Goal: Contribute content: Add original content to the website for others to see

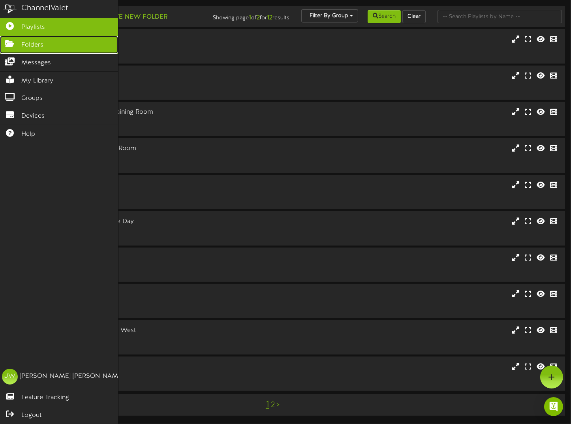
click at [21, 47] on link "Folders" at bounding box center [59, 45] width 118 height 18
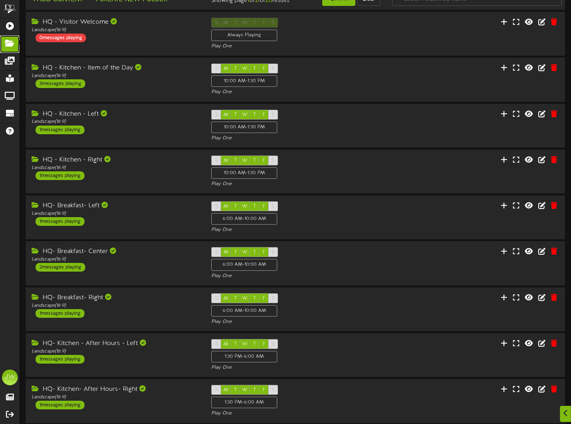
scroll to position [106, 0]
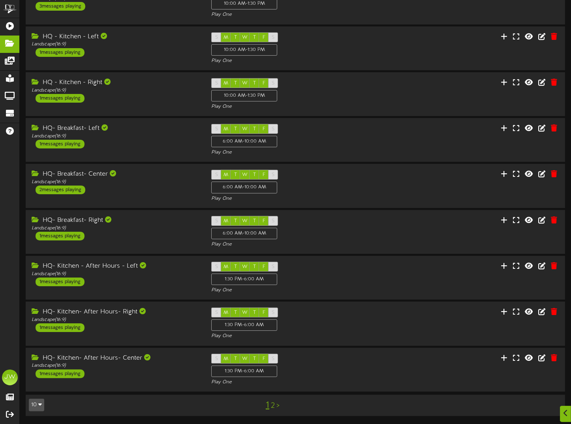
click at [271, 407] on link "2" at bounding box center [273, 406] width 4 height 9
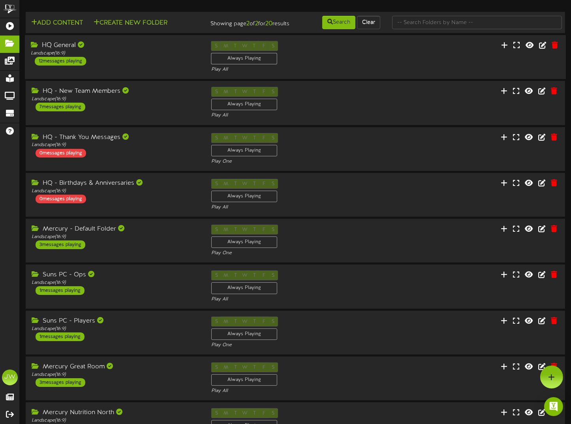
click at [61, 50] on div "HQ General" at bounding box center [115, 45] width 169 height 9
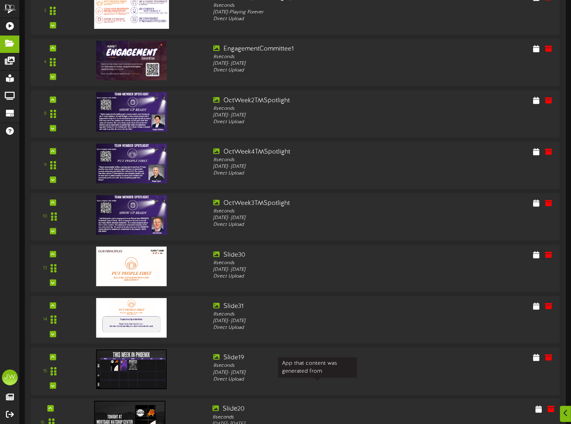
scroll to position [435, 0]
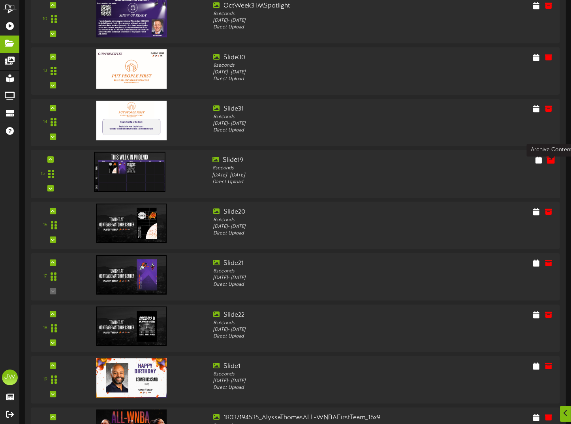
click at [550, 164] on icon at bounding box center [551, 160] width 9 height 9
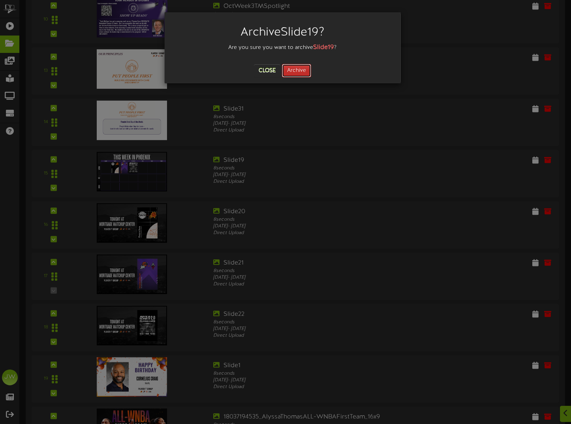
click at [294, 71] on button "Archive" at bounding box center [296, 70] width 29 height 13
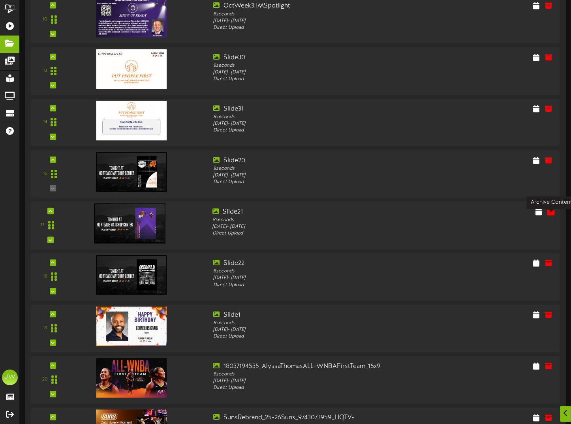
click at [550, 216] on icon at bounding box center [551, 211] width 9 height 9
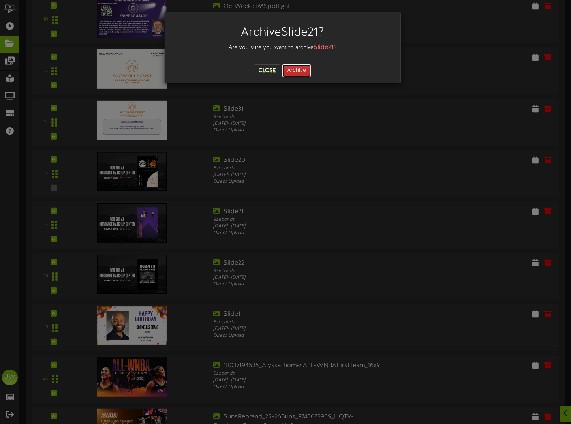
click at [294, 68] on button "Archive" at bounding box center [296, 70] width 29 height 13
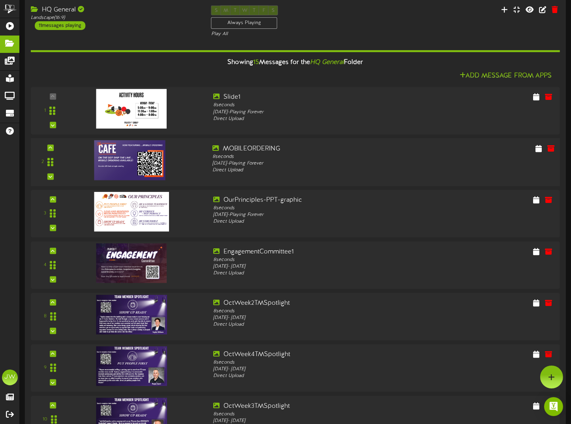
scroll to position [0, 0]
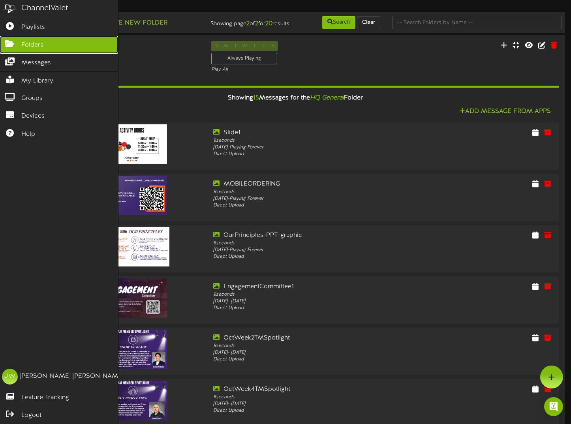
click at [42, 44] on span "Folders" at bounding box center [32, 45] width 22 height 9
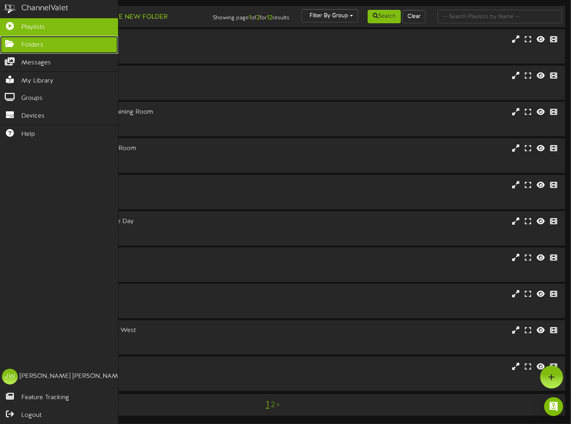
click at [12, 45] on icon at bounding box center [10, 43] width 20 height 6
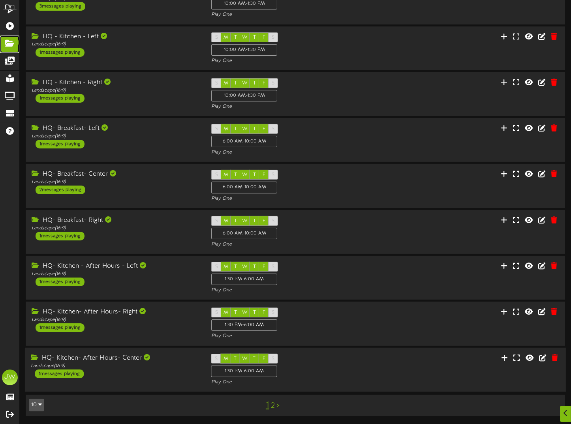
scroll to position [106, 0]
click at [271, 404] on link "2" at bounding box center [273, 406] width 4 height 9
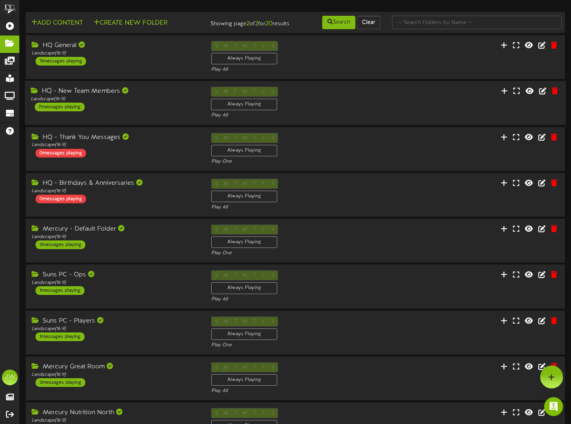
click at [93, 96] on div "HQ - New Team Members" at bounding box center [115, 91] width 169 height 9
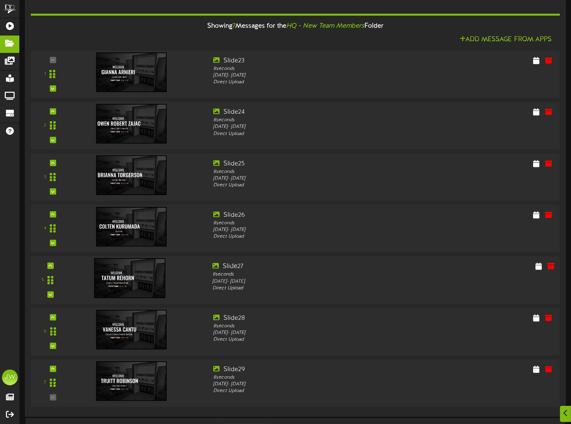
scroll to position [119, 0]
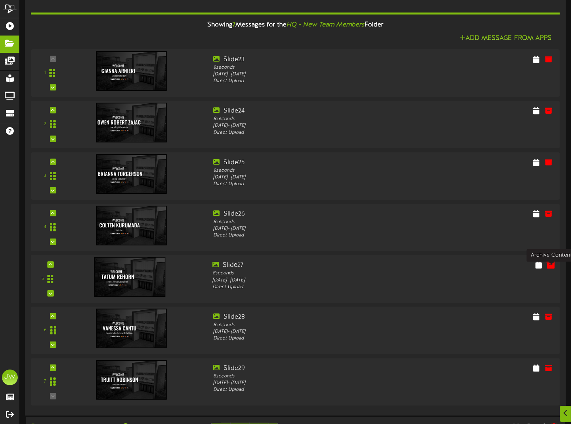
click at [549, 270] on icon at bounding box center [551, 265] width 9 height 9
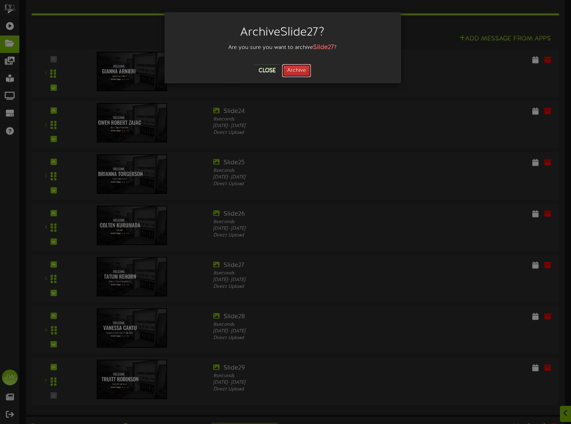
click at [289, 70] on button "Archive" at bounding box center [296, 70] width 29 height 13
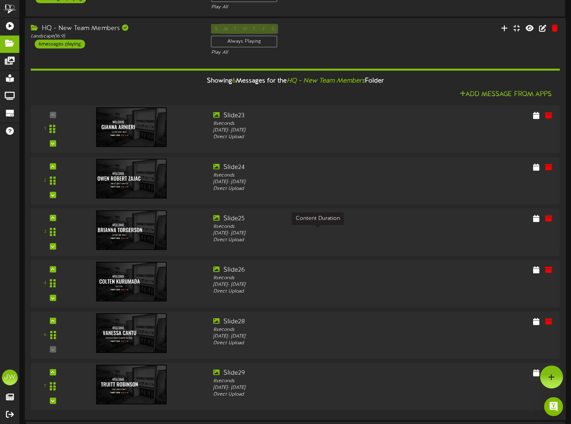
scroll to position [0, 0]
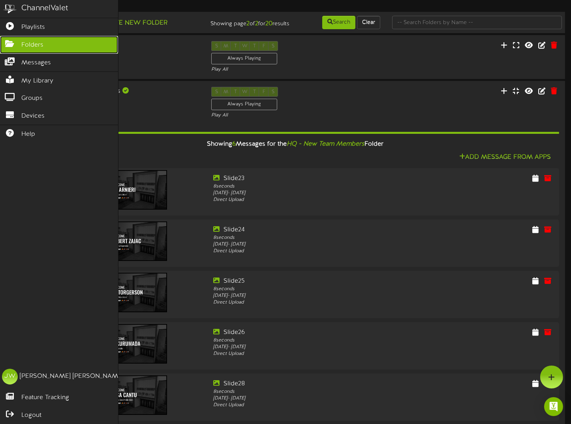
click at [40, 46] on span "Folders" at bounding box center [32, 45] width 22 height 9
click at [21, 44] on link "Folders" at bounding box center [59, 45] width 118 height 18
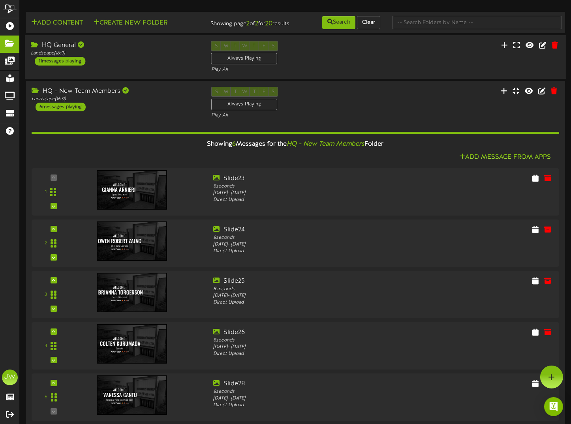
click at [60, 50] on div "HQ General" at bounding box center [115, 45] width 169 height 9
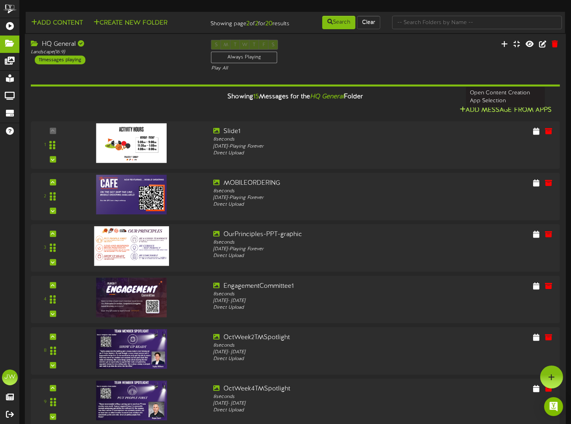
click at [493, 115] on button "Add Message From Apps" at bounding box center [506, 111] width 97 height 10
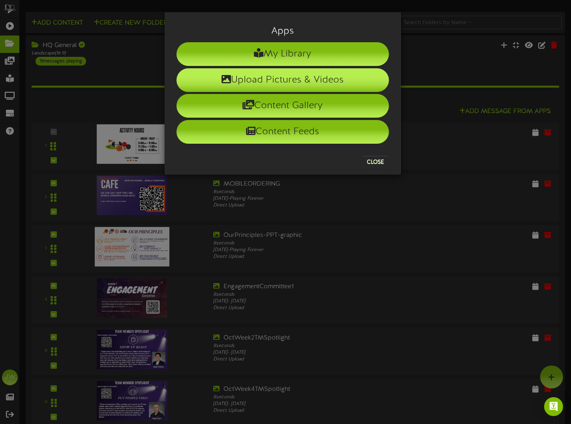
click at [249, 79] on li "Upload Pictures & Videos" at bounding box center [283, 80] width 213 height 24
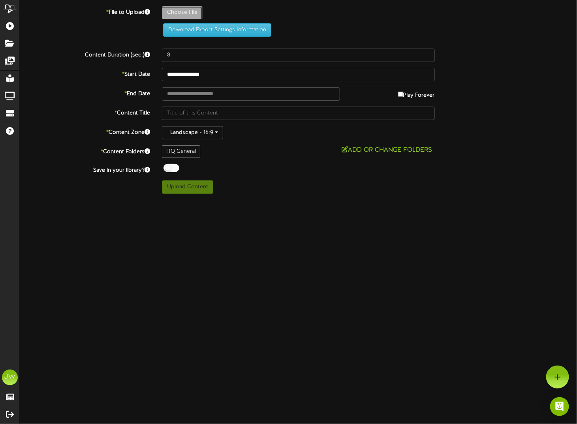
type input "**********"
type input "WeekofEvents"
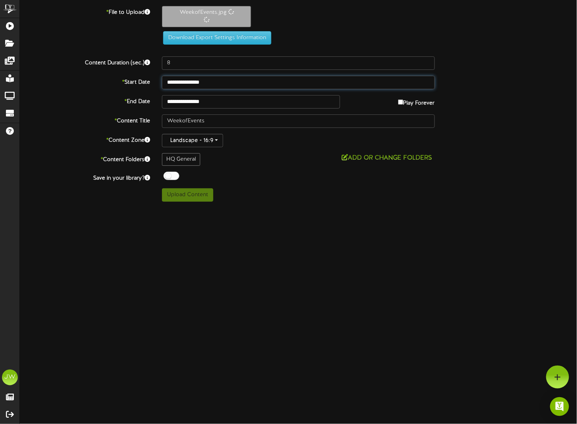
click at [177, 84] on input "**********" at bounding box center [298, 82] width 273 height 13
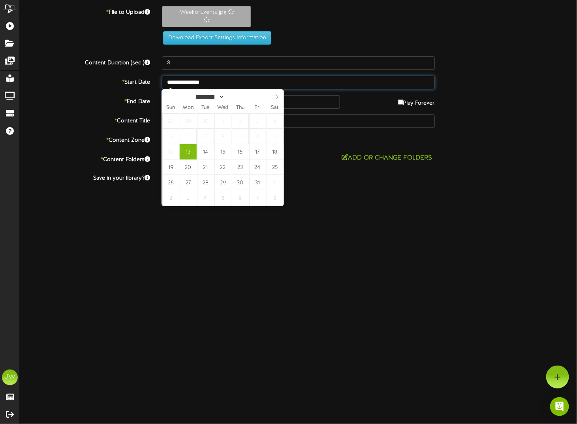
click at [177, 84] on input "**********" at bounding box center [298, 82] width 273 height 13
drag, startPoint x: 342, startPoint y: 277, endPoint x: 246, endPoint y: 163, distance: 149.2
click at [342, 208] on html "ChannelValet Playlists Folders Messages My Library Groups Devices Help [PERSON_…" at bounding box center [288, 104] width 577 height 208
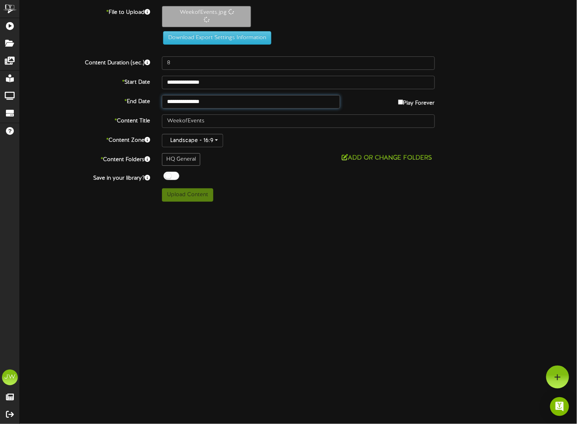
click at [194, 105] on body "ChannelValet Playlists Folders Messages My Library Groups Devices Help [PERSON_…" at bounding box center [288, 104] width 577 height 208
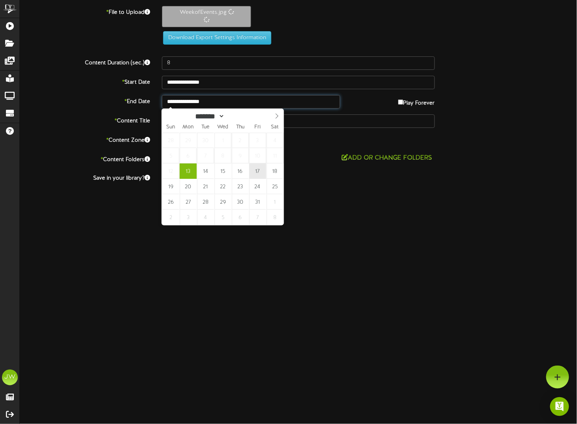
type input "**********"
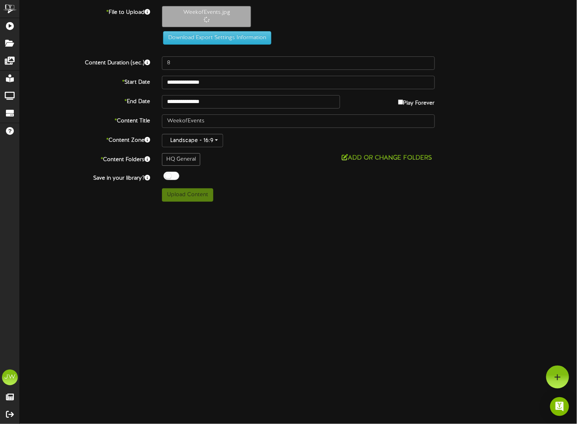
click at [260, 204] on div "ChannelValet Playlists Folders Messages My Library Groups Devices Help [PERSON_…" at bounding box center [288, 104] width 577 height 208
click at [167, 173] on div at bounding box center [172, 176] width 16 height 8
click at [173, 198] on button "Upload Content" at bounding box center [187, 195] width 51 height 13
